Goal: Task Accomplishment & Management: Manage account settings

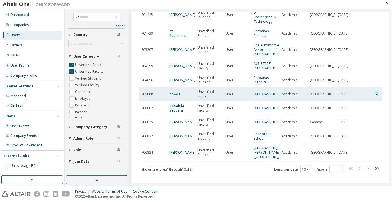
scroll to position [73, 0]
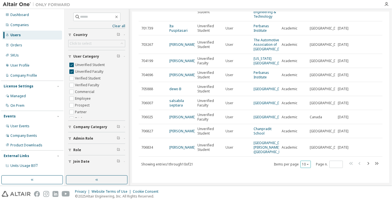
click at [303, 165] on button "10" at bounding box center [306, 164] width 8 height 4
click at [297, 155] on div "100" at bounding box center [303, 157] width 45 height 7
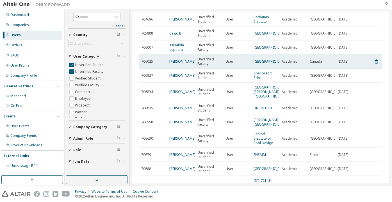
scroll to position [128, 0]
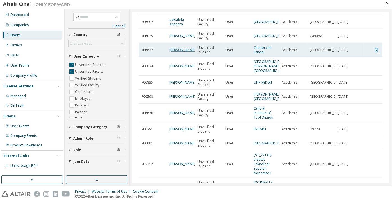
click at [181, 52] on link "Kuekaroon Rodsri" at bounding box center [183, 50] width 26 height 5
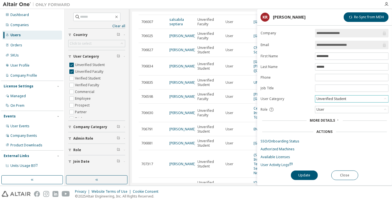
click at [329, 99] on div "Unverified Student" at bounding box center [331, 99] width 31 height 6
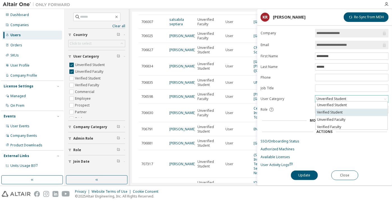
click at [331, 111] on li "Verified Student" at bounding box center [352, 112] width 72 height 7
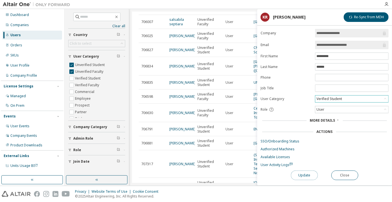
click at [299, 177] on button "Update" at bounding box center [304, 176] width 27 height 10
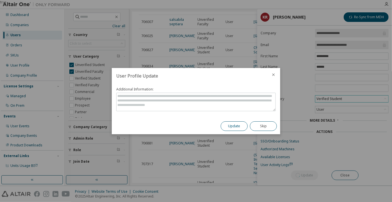
click at [238, 128] on button "Update" at bounding box center [234, 126] width 27 height 10
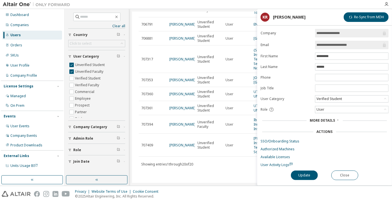
scroll to position [272, 0]
click at [337, 171] on button "Close" at bounding box center [345, 176] width 27 height 10
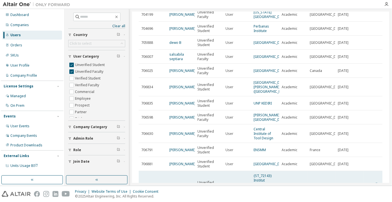
scroll to position [144, 0]
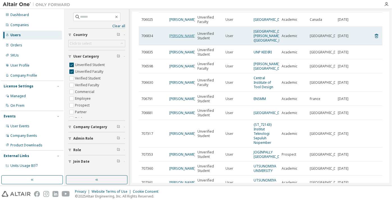
click at [174, 38] on link "Ricardo Menendez" at bounding box center [183, 35] width 26 height 5
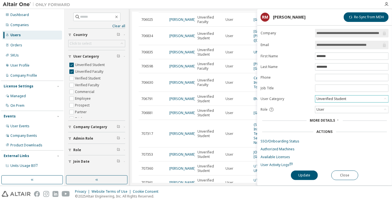
click at [349, 98] on div "Unverified Student" at bounding box center [352, 99] width 73 height 7
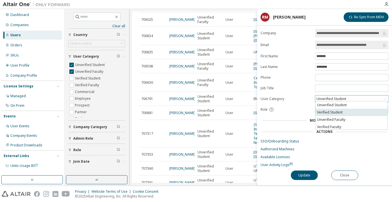
click at [346, 111] on li "Verified Student" at bounding box center [352, 112] width 72 height 7
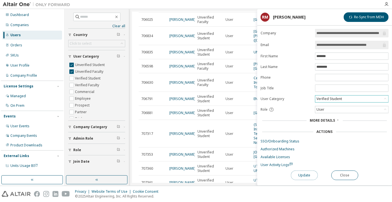
click at [306, 178] on button "Update" at bounding box center [304, 176] width 27 height 10
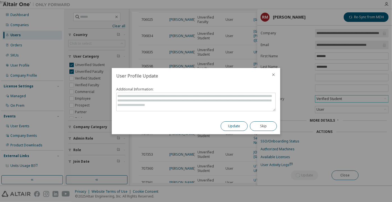
click at [238, 125] on button "Update" at bounding box center [234, 126] width 27 height 10
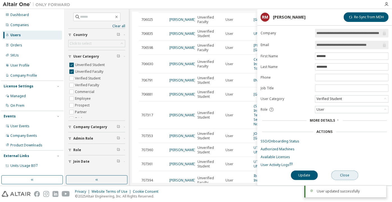
click at [344, 171] on button "Close" at bounding box center [345, 176] width 27 height 10
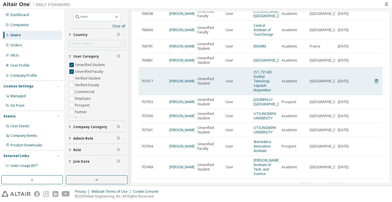
scroll to position [170, 0]
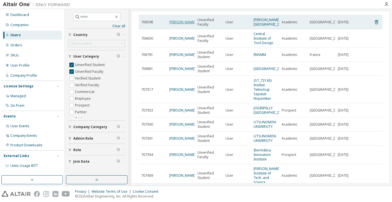
click at [178, 24] on link "Rahul Patil" at bounding box center [183, 22] width 26 height 5
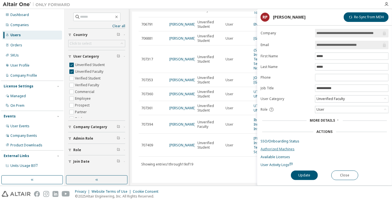
scroll to position [249, 0]
click at [343, 171] on button "Close" at bounding box center [345, 176] width 27 height 10
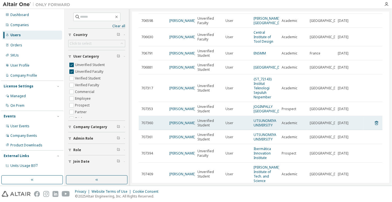
scroll to position [223, 0]
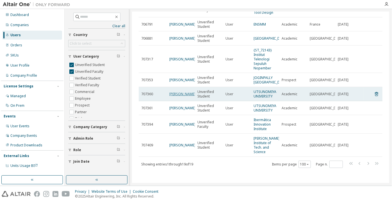
click at [177, 96] on link "sota fujiwara" at bounding box center [183, 94] width 26 height 5
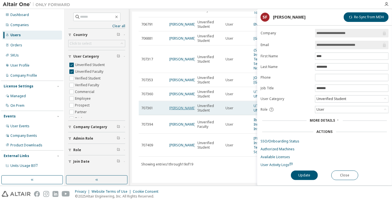
click at [179, 110] on link "Mamika Suzuki" at bounding box center [183, 108] width 26 height 5
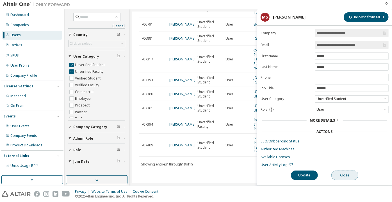
click at [344, 175] on button "Close" at bounding box center [345, 176] width 27 height 10
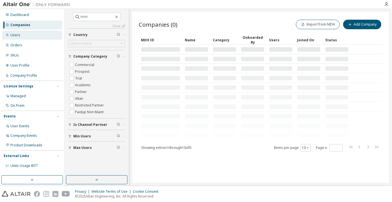
click at [44, 34] on div "Users" at bounding box center [32, 35] width 60 height 9
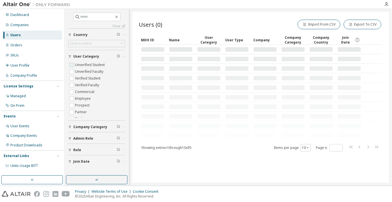
click at [96, 62] on label "Unverified Student" at bounding box center [90, 65] width 31 height 7
click at [100, 74] on label "Unverified Faculty" at bounding box center [90, 71] width 30 height 7
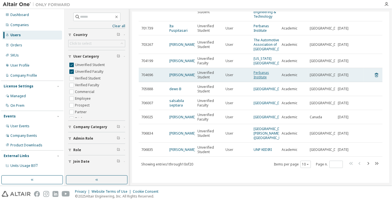
scroll to position [73, 0]
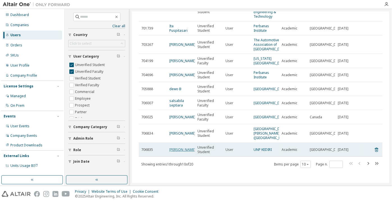
click at [173, 148] on link "arie Nugroho" at bounding box center [183, 149] width 26 height 5
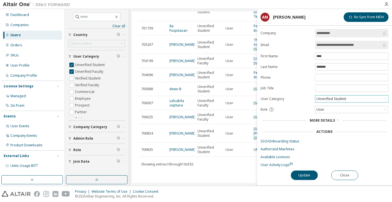
click at [335, 97] on div "Unverified Student" at bounding box center [331, 99] width 31 height 6
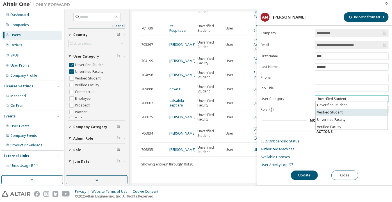
click at [332, 110] on li "Verified Student" at bounding box center [352, 112] width 72 height 7
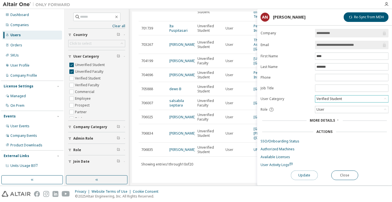
click at [308, 171] on button "Update" at bounding box center [304, 176] width 27 height 10
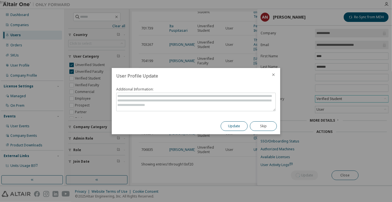
click at [236, 127] on button "Update" at bounding box center [234, 126] width 27 height 10
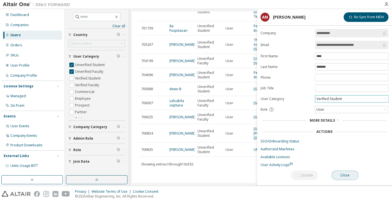
click at [341, 171] on button "Close" at bounding box center [345, 176] width 27 height 10
